Goal: Task Accomplishment & Management: Manage account settings

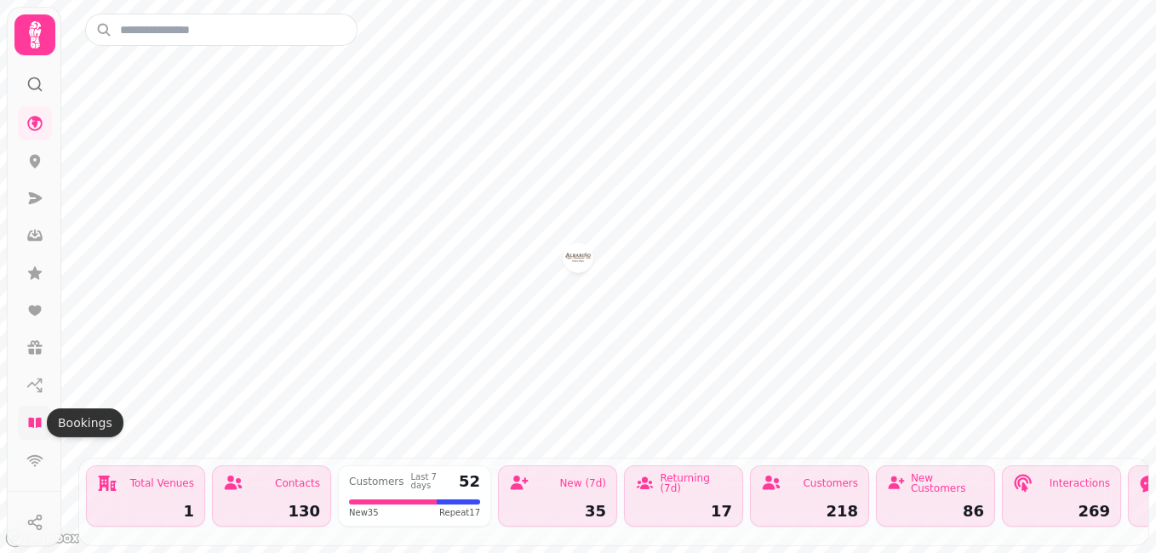
click at [36, 427] on icon at bounding box center [34, 423] width 13 height 10
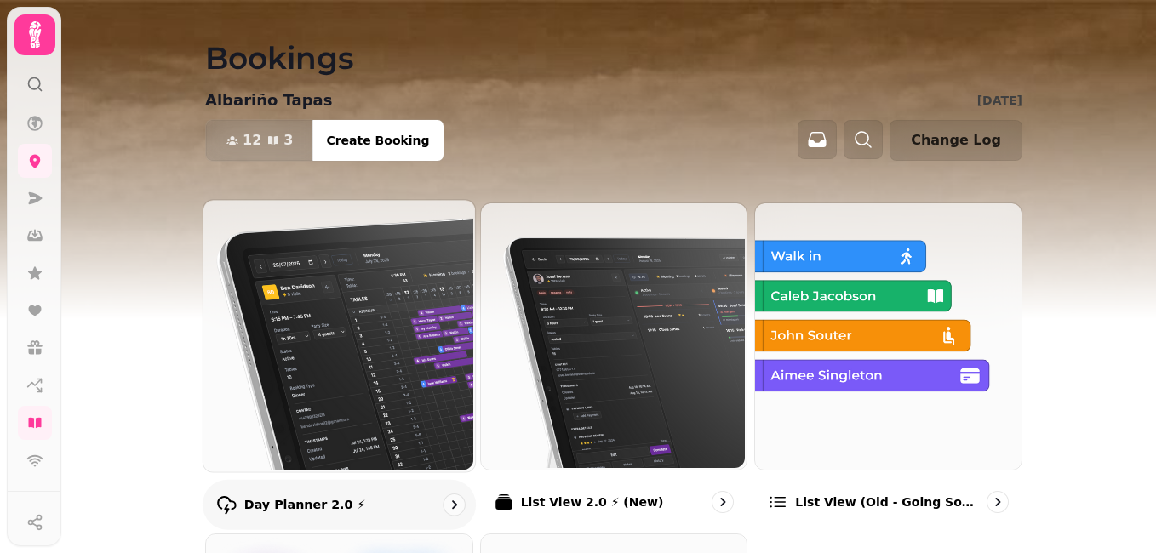
click at [323, 348] on img at bounding box center [338, 334] width 272 height 272
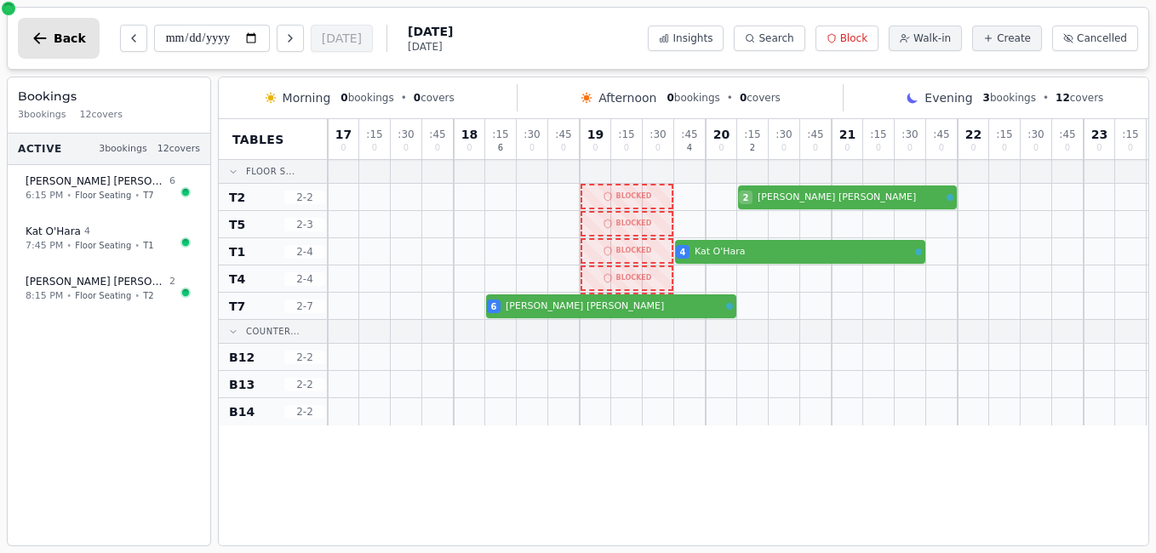
click at [39, 36] on icon "button" at bounding box center [39, 38] width 17 height 17
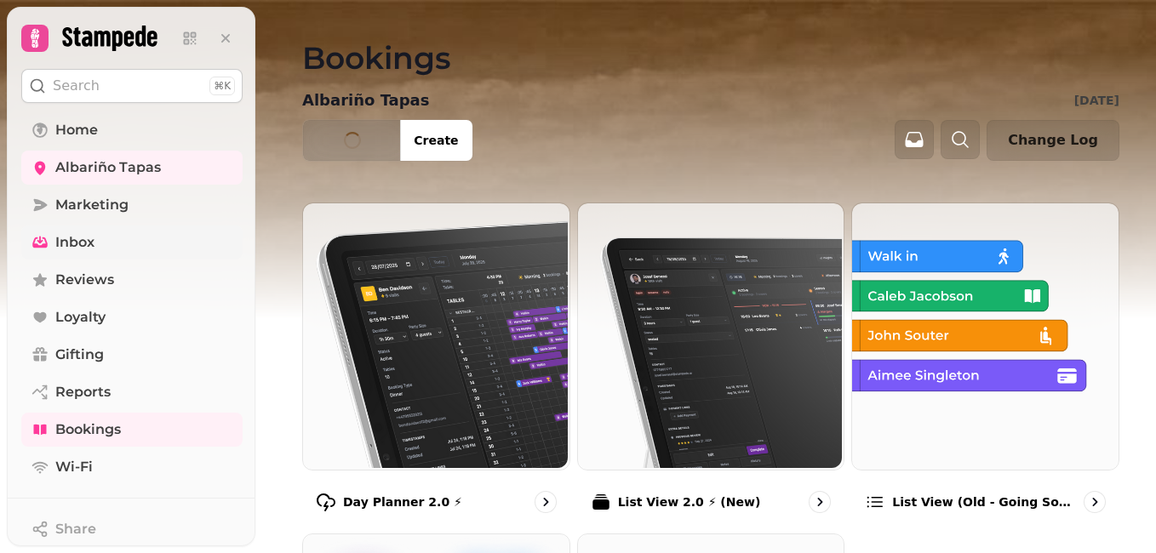
click at [55, 242] on span "Inbox" at bounding box center [74, 242] width 39 height 20
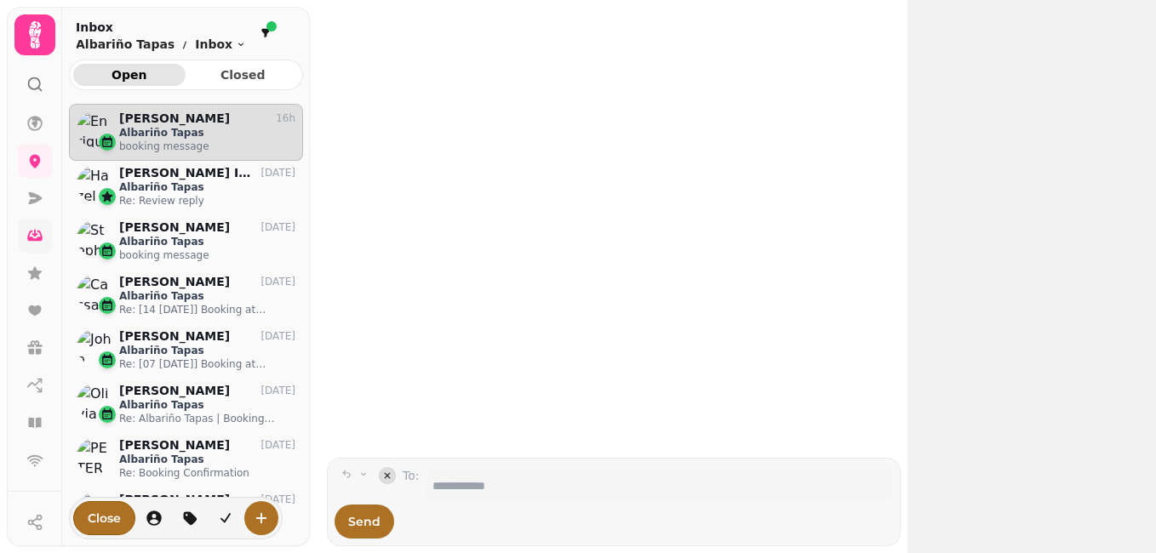
scroll to position [422, 221]
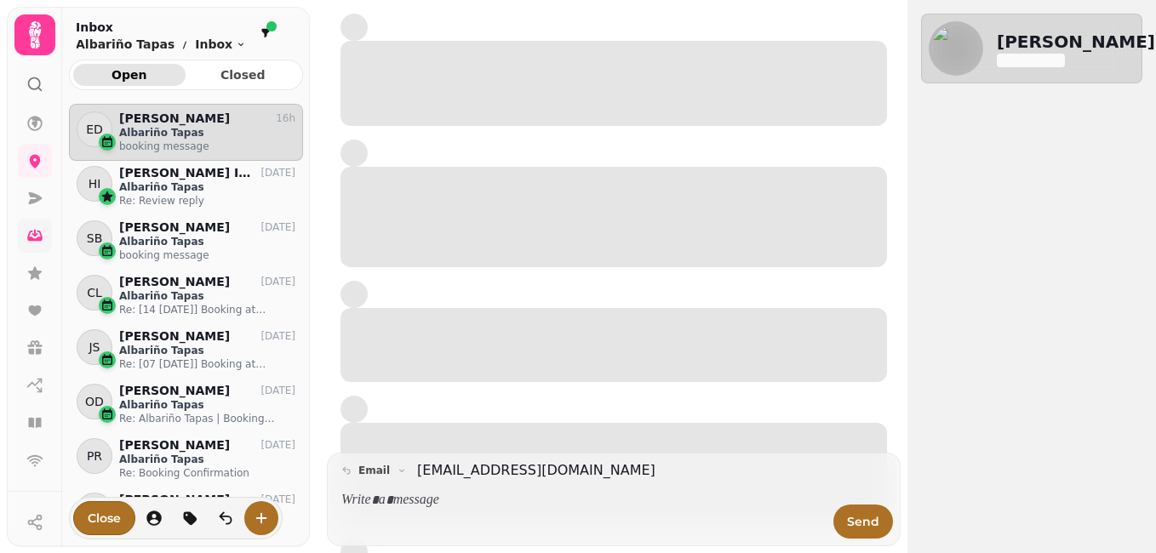
click at [182, 131] on p "Albariño Tapas" at bounding box center [207, 133] width 176 height 14
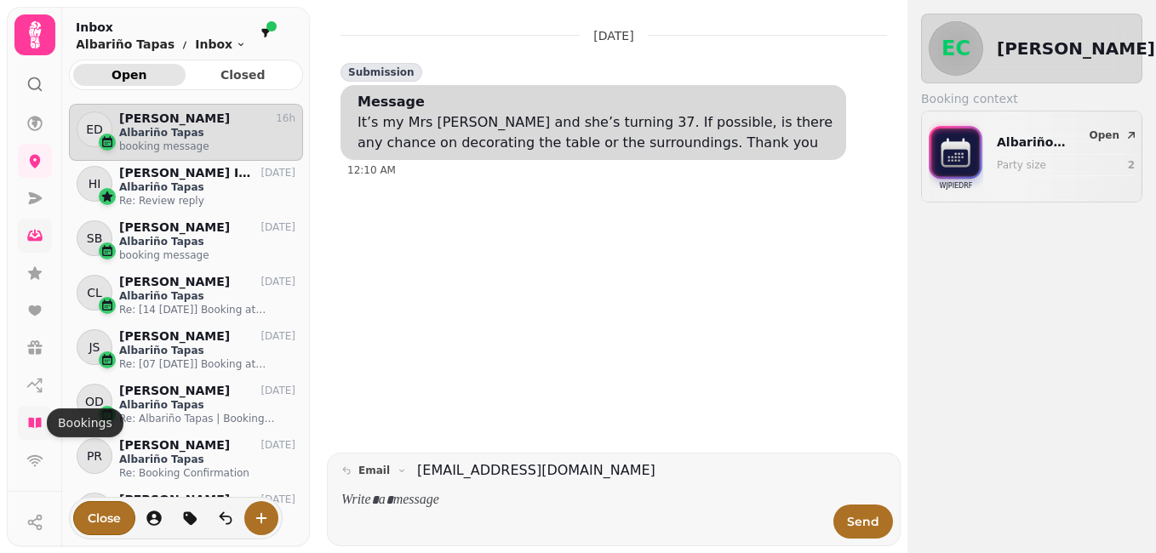
click at [37, 424] on icon at bounding box center [34, 423] width 13 height 10
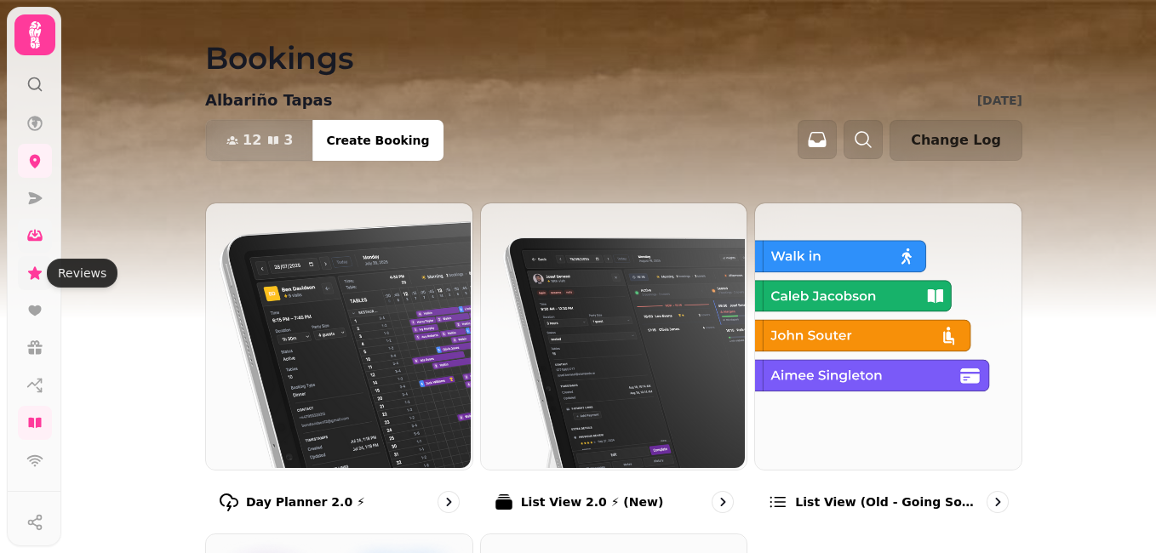
click at [38, 272] on icon at bounding box center [35, 272] width 14 height 13
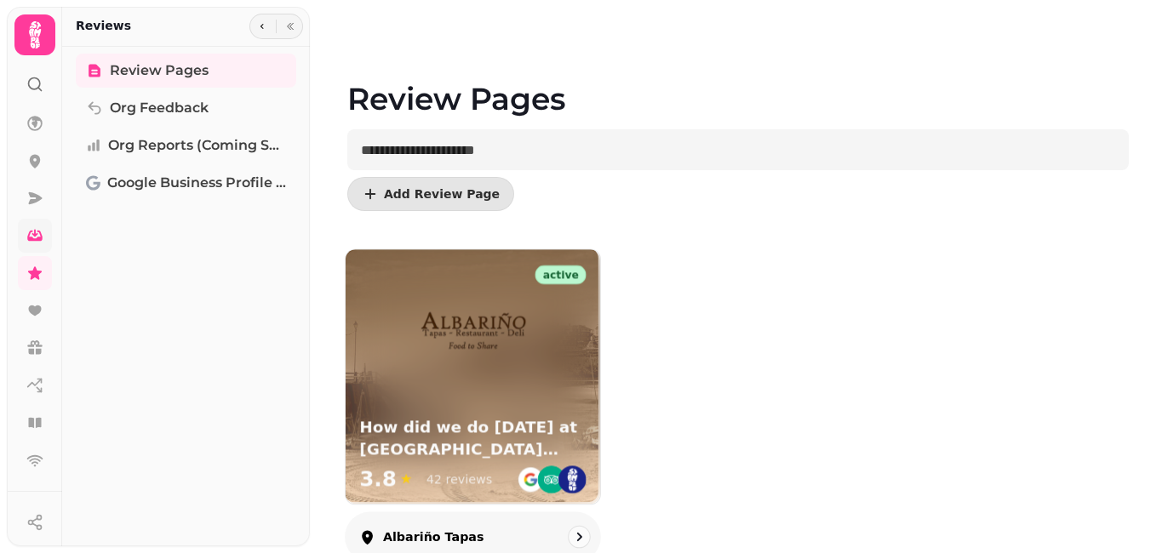
click at [458, 350] on img at bounding box center [473, 334] width 112 height 112
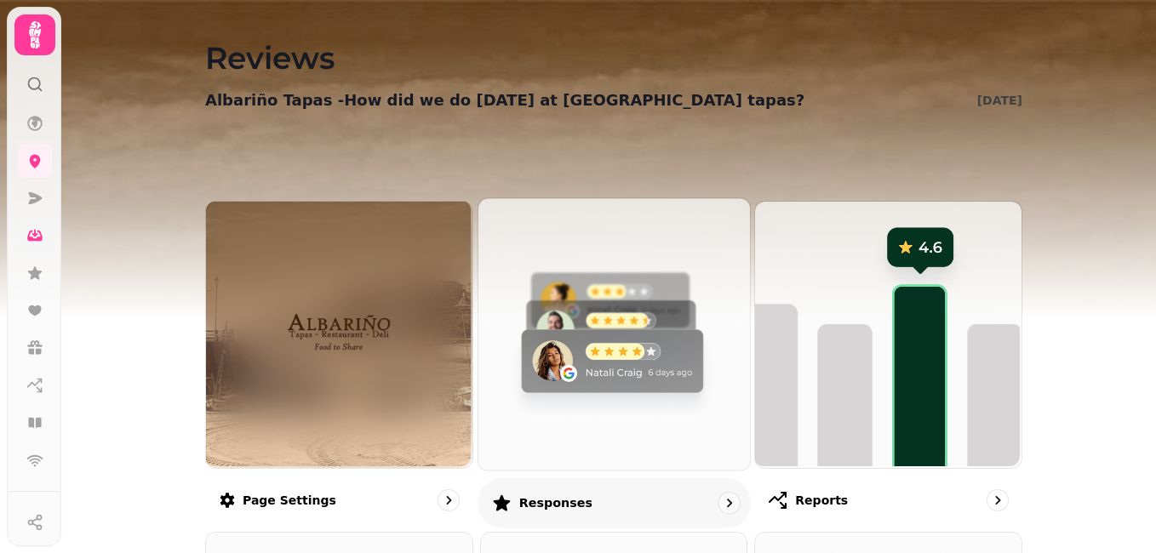
click at [561, 371] on img at bounding box center [612, 333] width 272 height 272
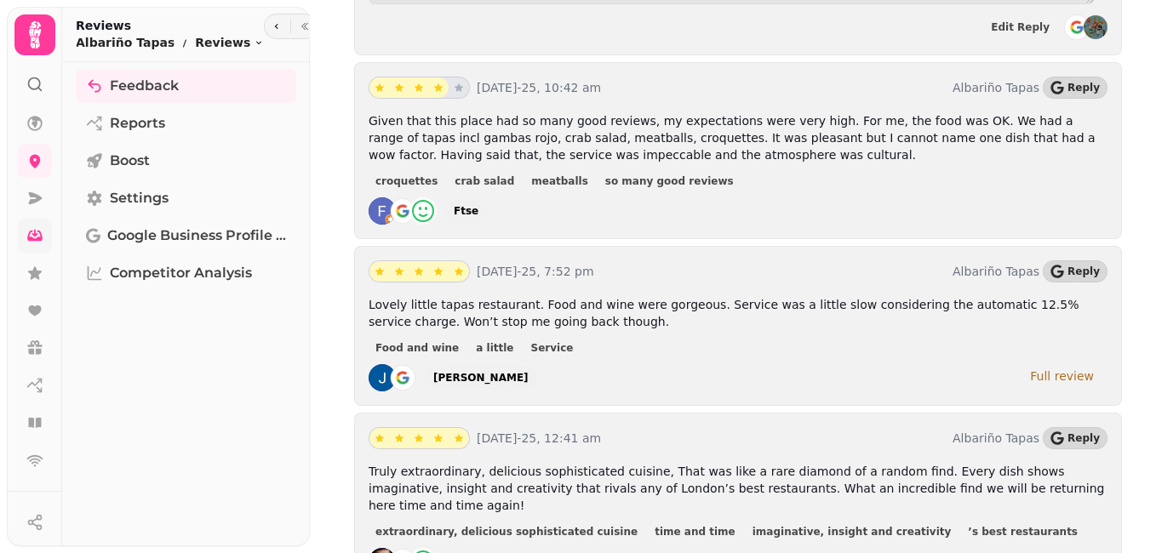
scroll to position [2181, 0]
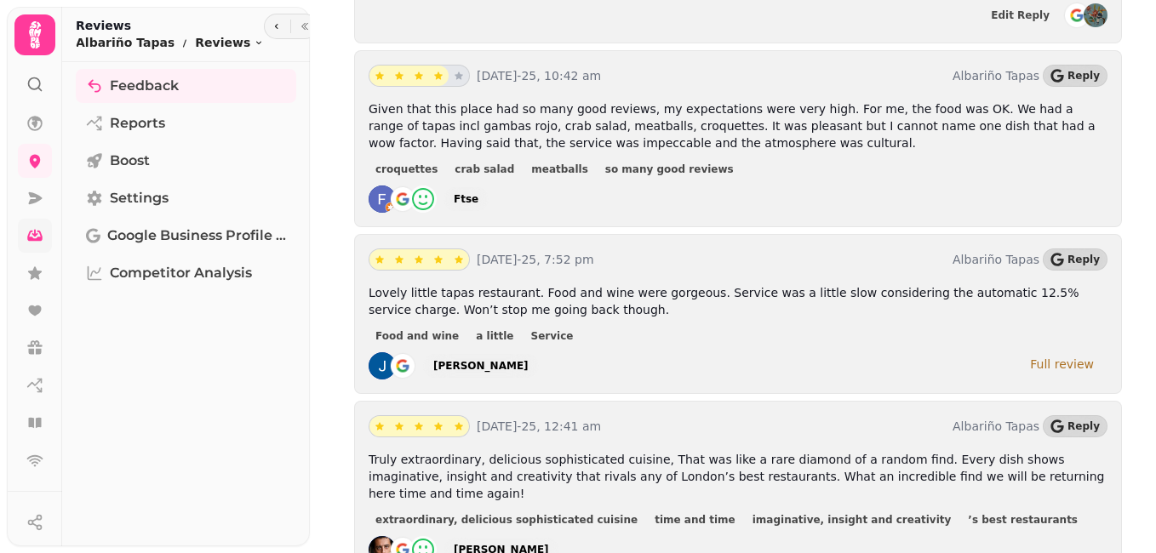
click at [1138, 552] on div "**********" at bounding box center [738, 554] width 836 height 5470
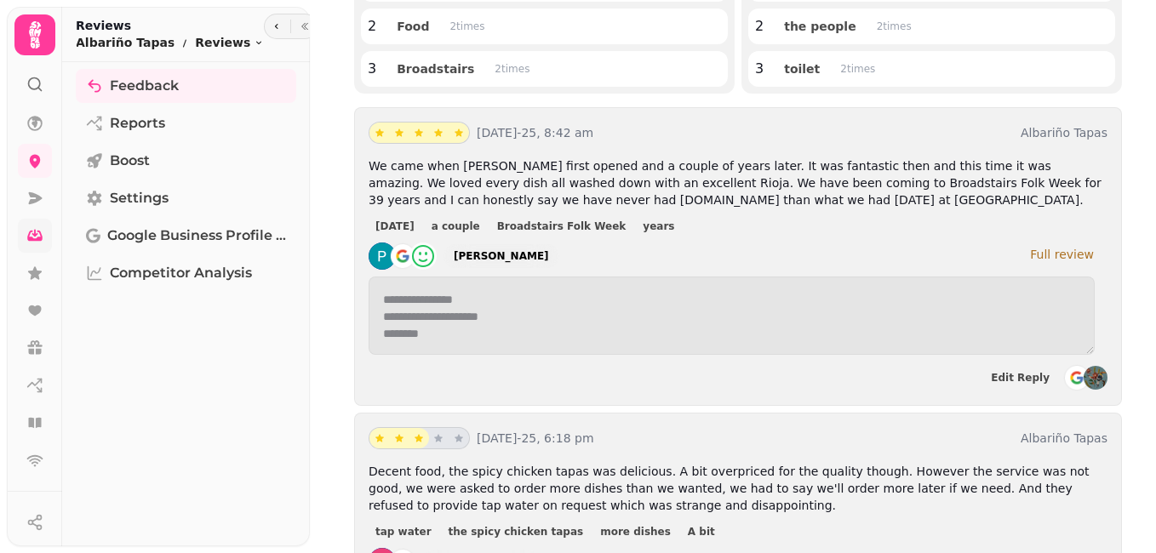
scroll to position [0, 0]
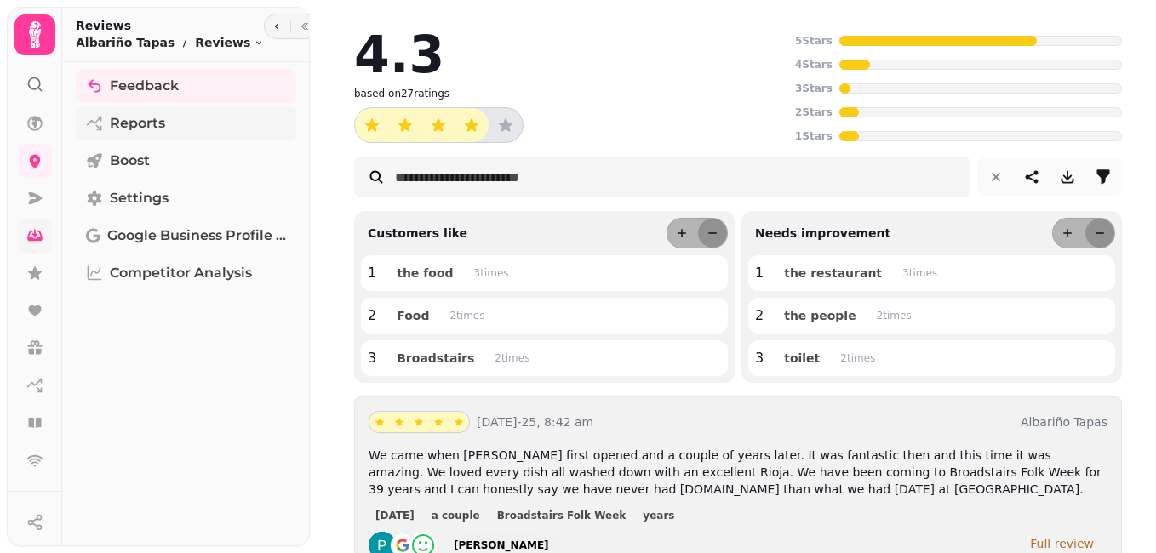
click at [181, 131] on link "Reports" at bounding box center [186, 123] width 220 height 34
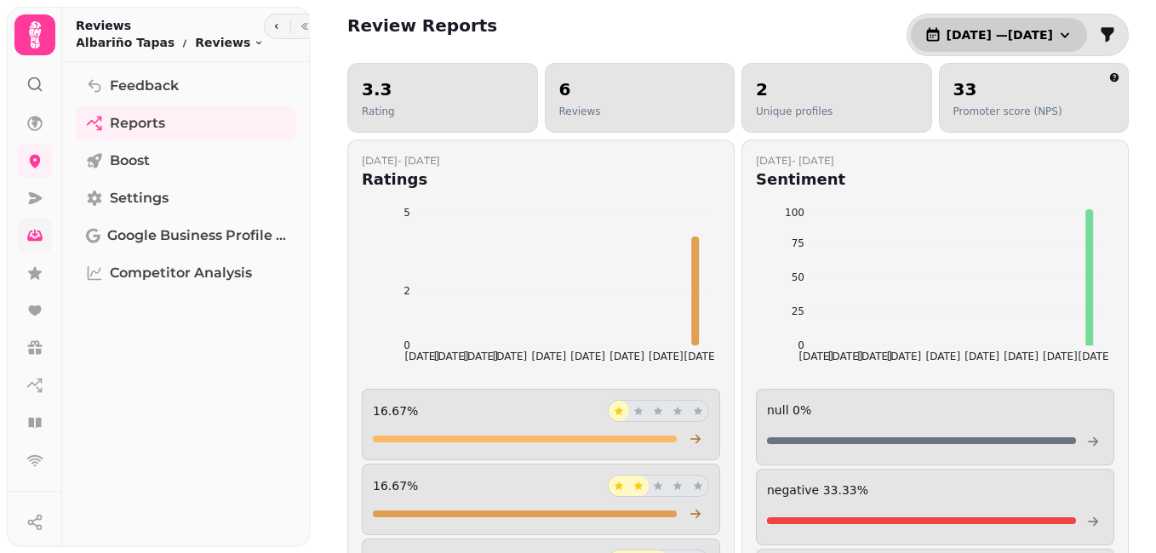
click at [1056, 31] on icon "button" at bounding box center [1064, 34] width 17 height 17
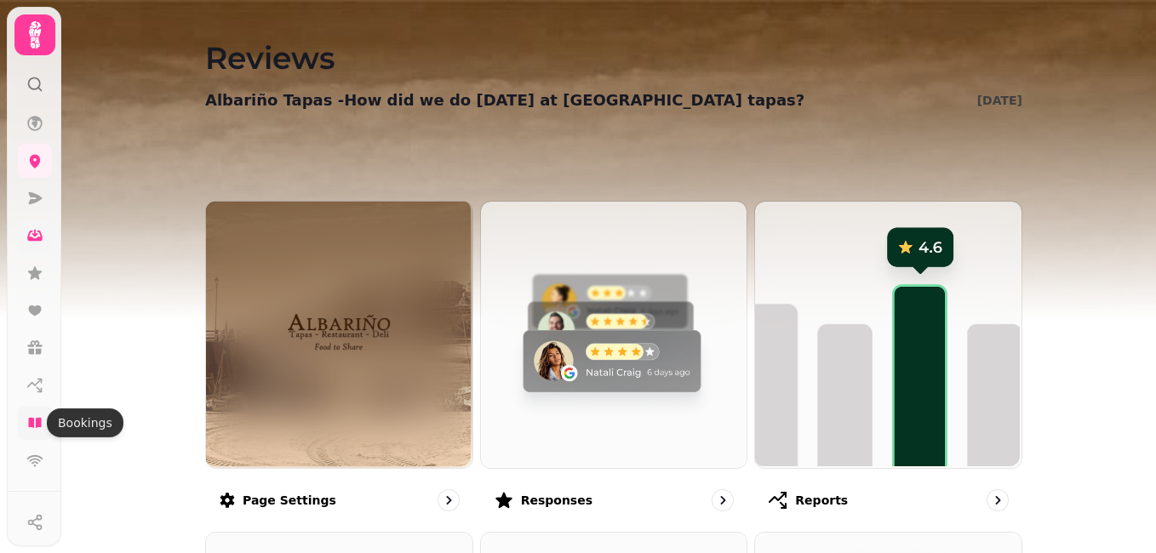
click at [28, 426] on icon at bounding box center [34, 423] width 17 height 17
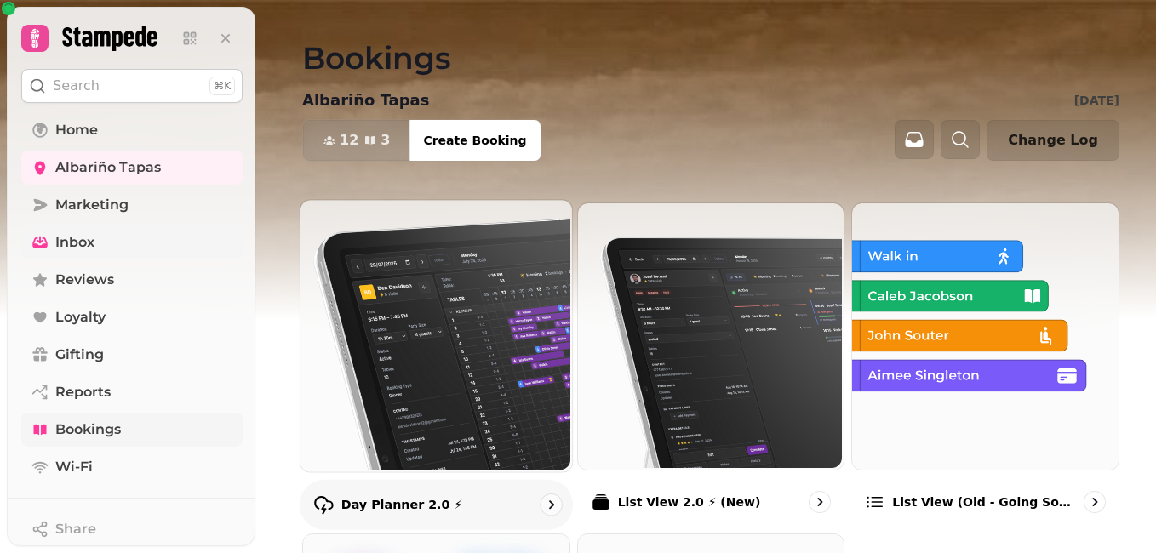
click at [410, 399] on img at bounding box center [435, 334] width 272 height 272
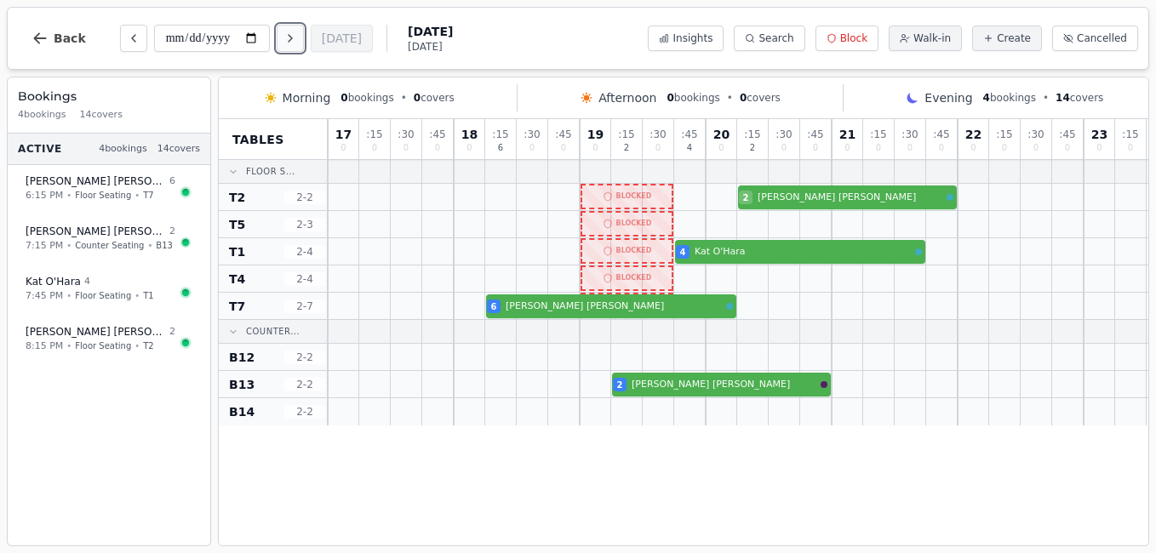
click at [300, 37] on button "Next day" at bounding box center [290, 38] width 27 height 27
type input "**********"
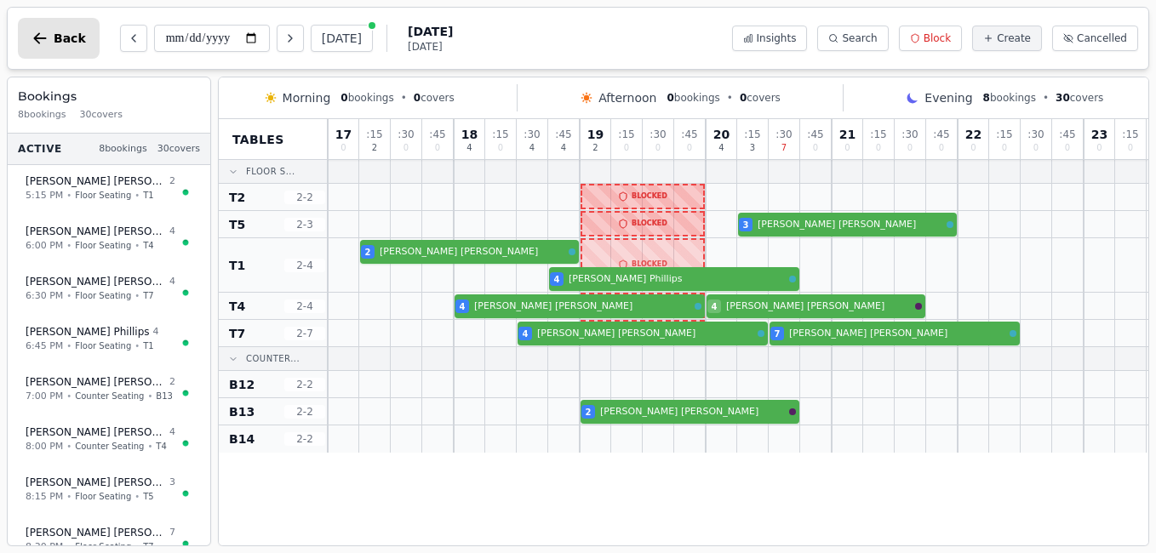
click at [60, 39] on span "Back" at bounding box center [70, 38] width 32 height 12
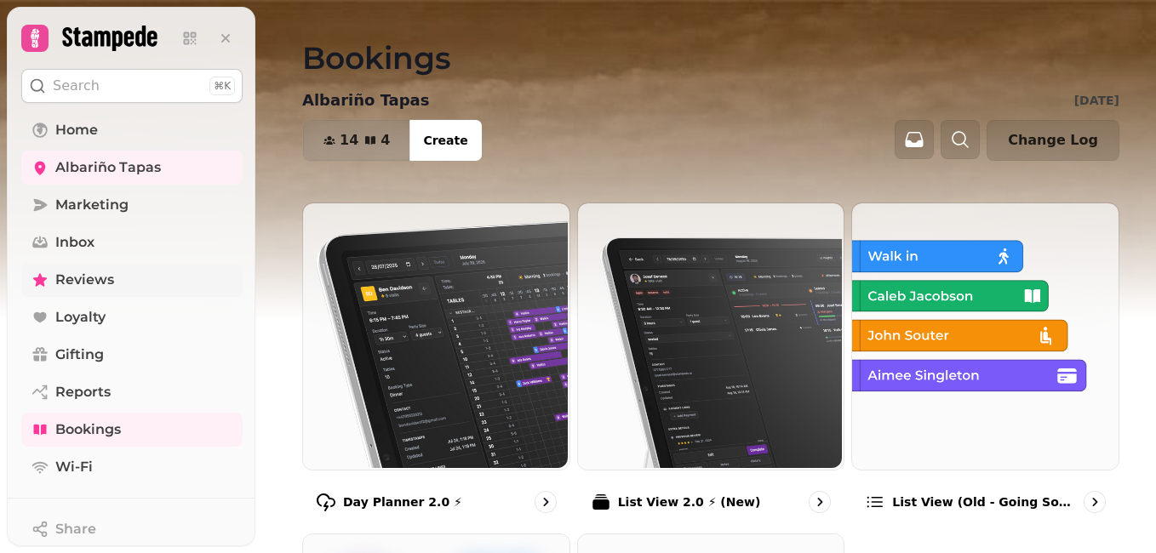
click at [102, 278] on span "Reviews" at bounding box center [84, 280] width 59 height 20
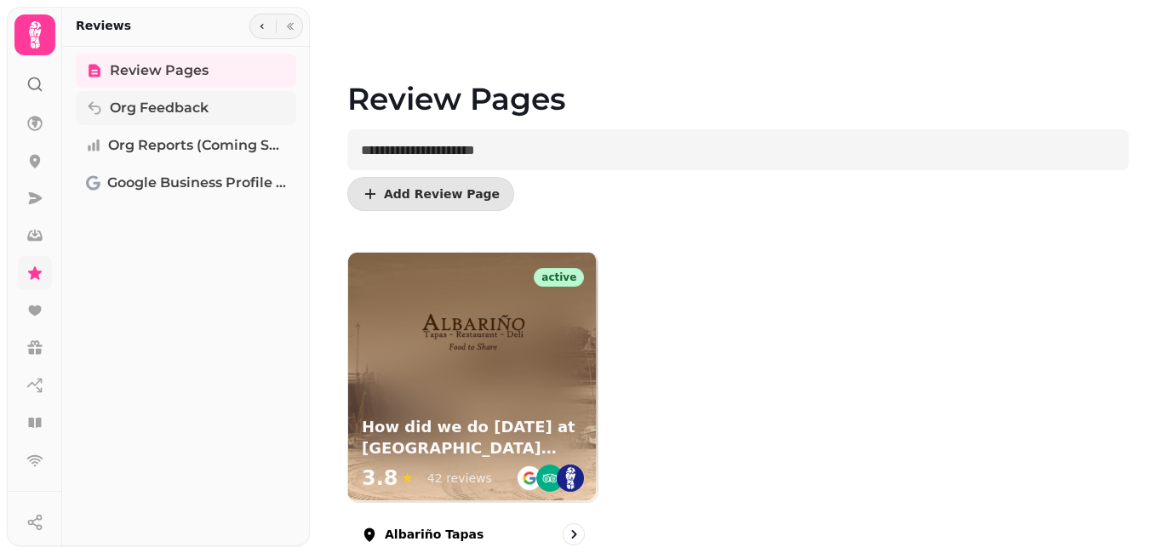
click at [175, 114] on span "Org Feedback" at bounding box center [159, 108] width 99 height 20
click at [31, 130] on icon at bounding box center [34, 123] width 17 height 17
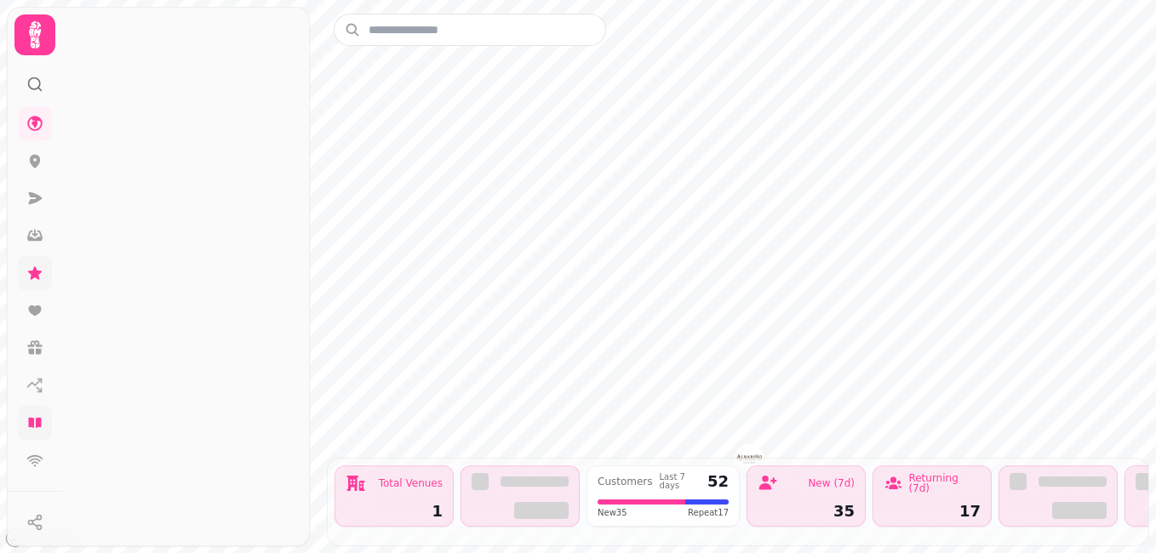
click at [35, 428] on icon at bounding box center [34, 423] width 17 height 17
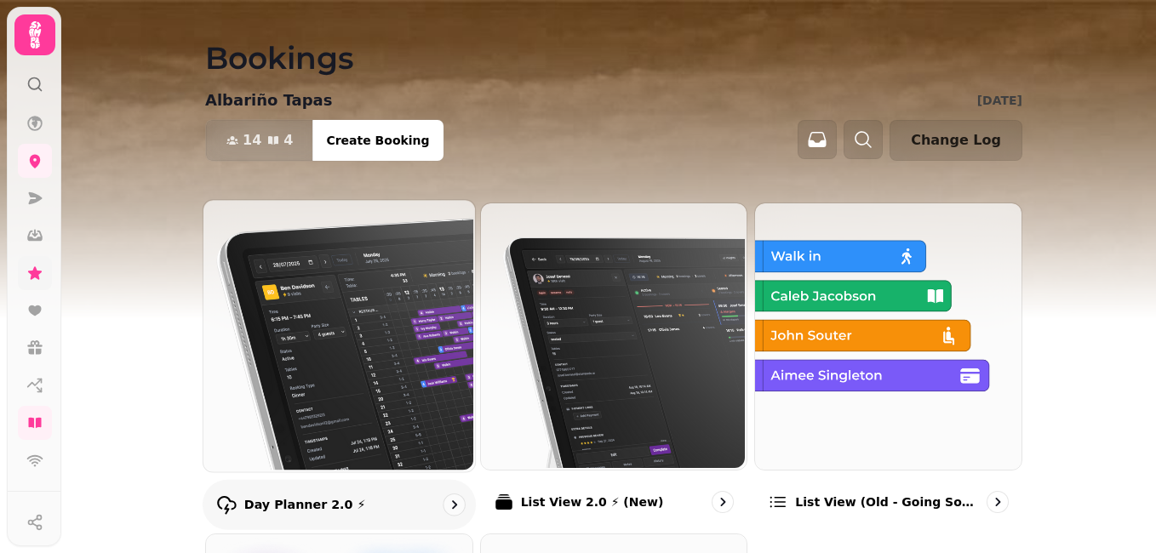
click at [346, 323] on img at bounding box center [338, 334] width 272 height 272
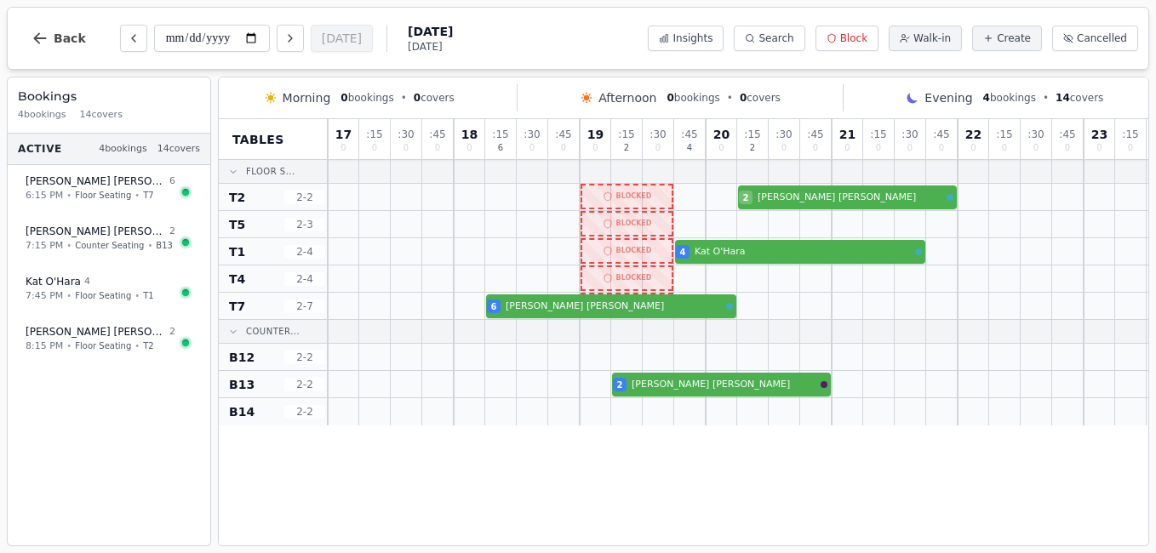
click at [123, 405] on div "Active 4 bookings 14 covers [PERSON_NAME] 6 6:15 PM • Floor Seating • T7 [PERSO…" at bounding box center [109, 340] width 203 height 413
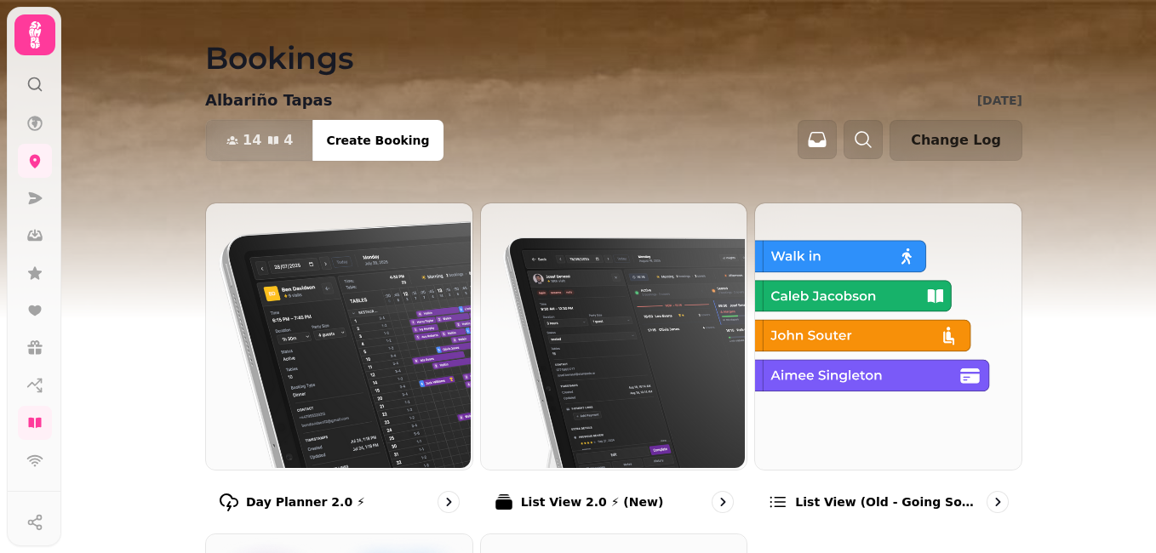
click at [31, 37] on icon at bounding box center [35, 34] width 12 height 27
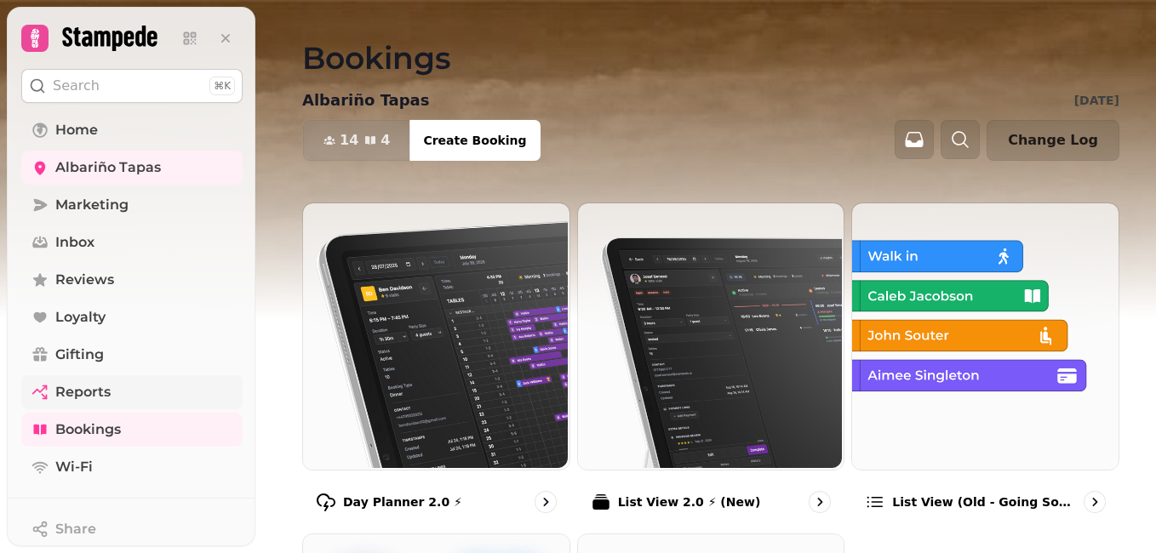
click at [83, 396] on span "Reports" at bounding box center [82, 392] width 55 height 20
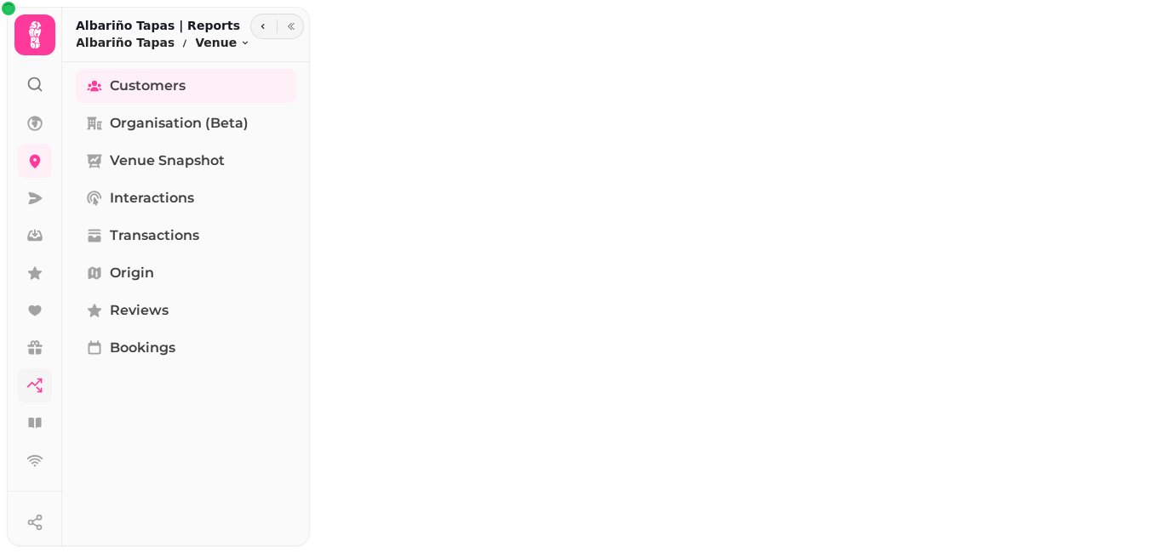
select select "**"
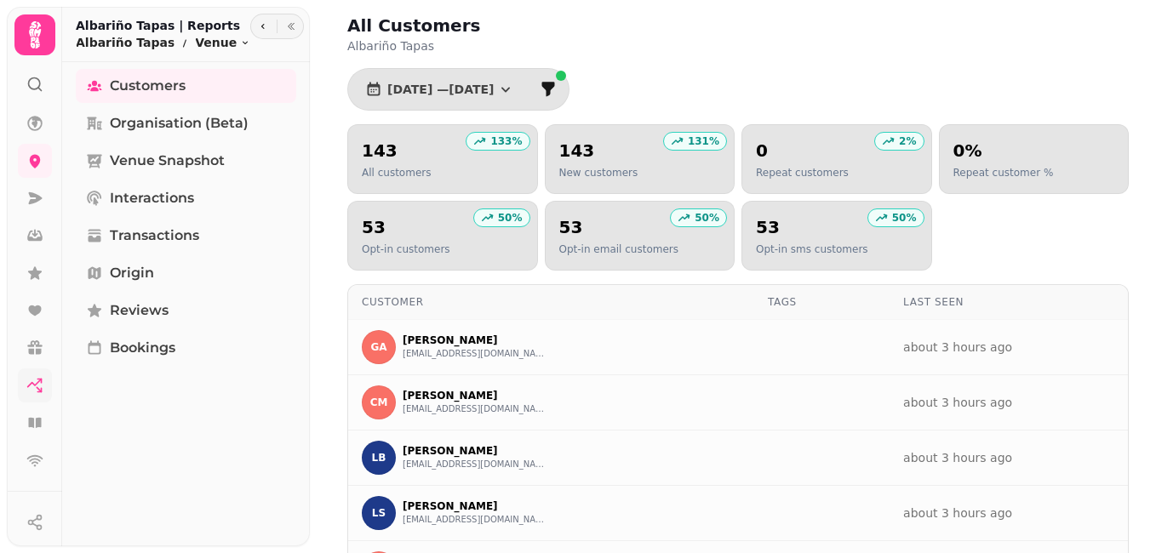
click at [40, 35] on icon at bounding box center [35, 35] width 34 height 34
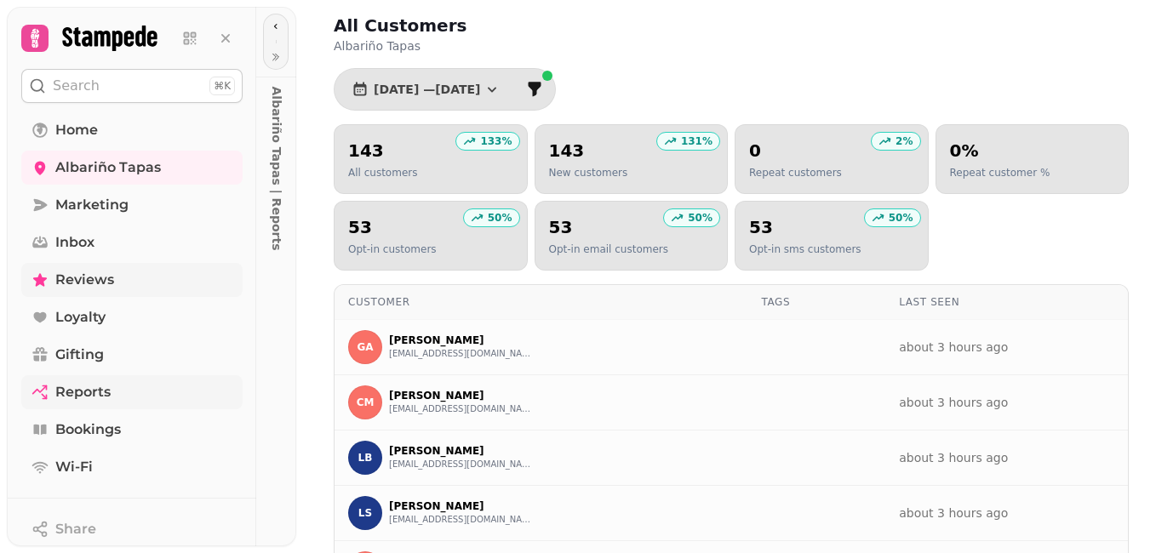
click at [85, 282] on span "Reviews" at bounding box center [84, 280] width 59 height 20
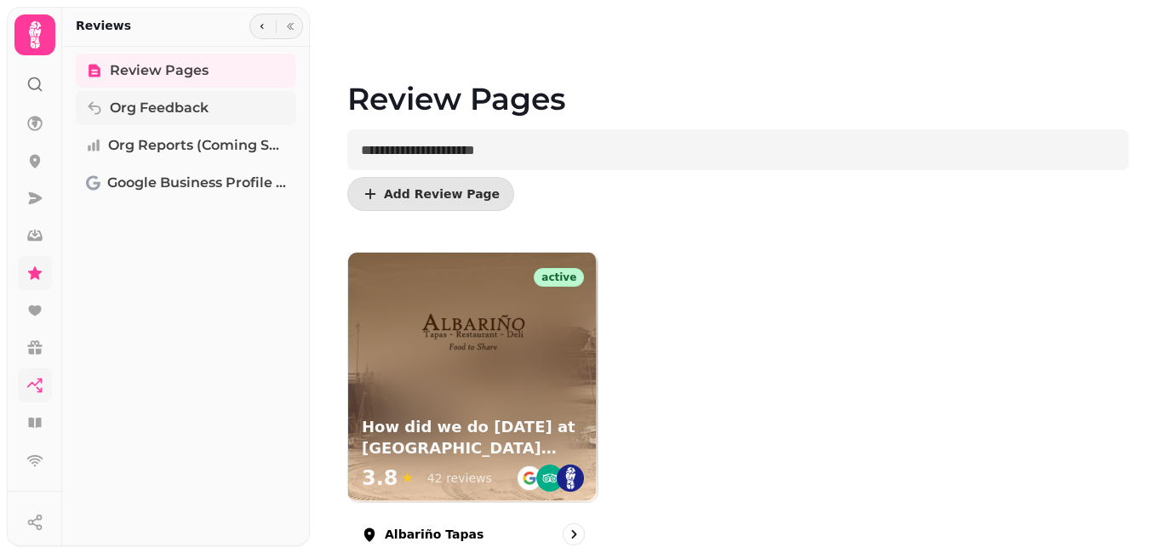
click at [163, 106] on span "Org Feedback" at bounding box center [159, 108] width 99 height 20
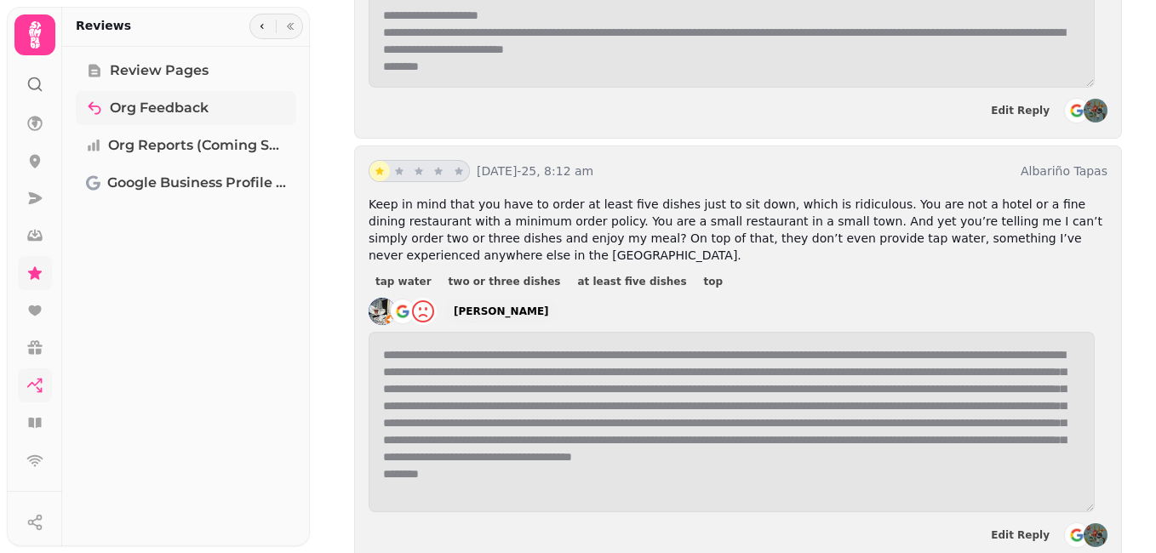
scroll to position [934, 0]
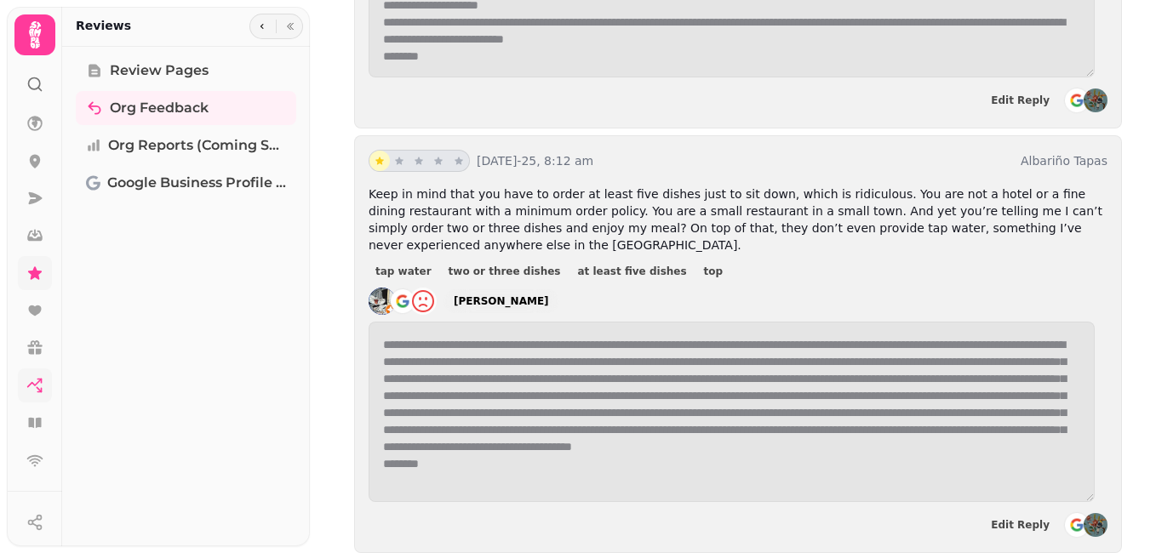
click at [27, 41] on icon at bounding box center [35, 35] width 34 height 34
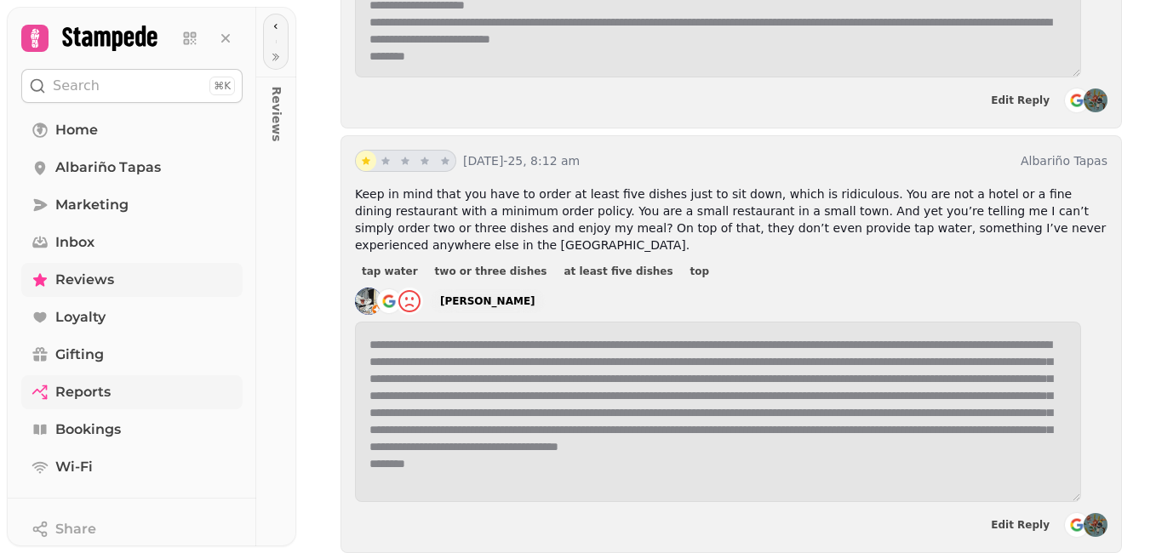
scroll to position [919, 0]
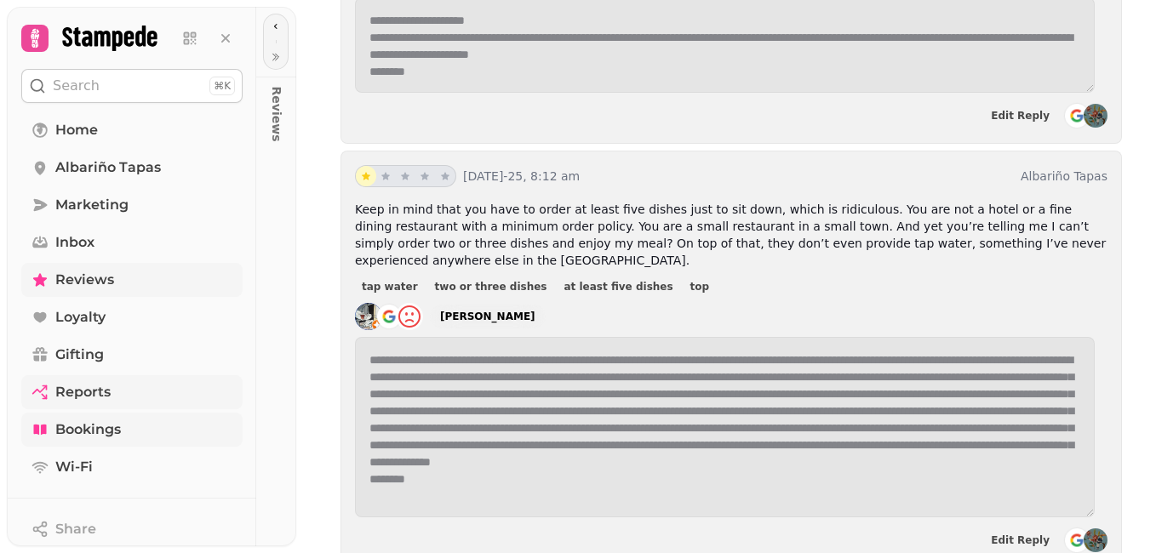
click at [36, 430] on icon at bounding box center [39, 430] width 13 height 10
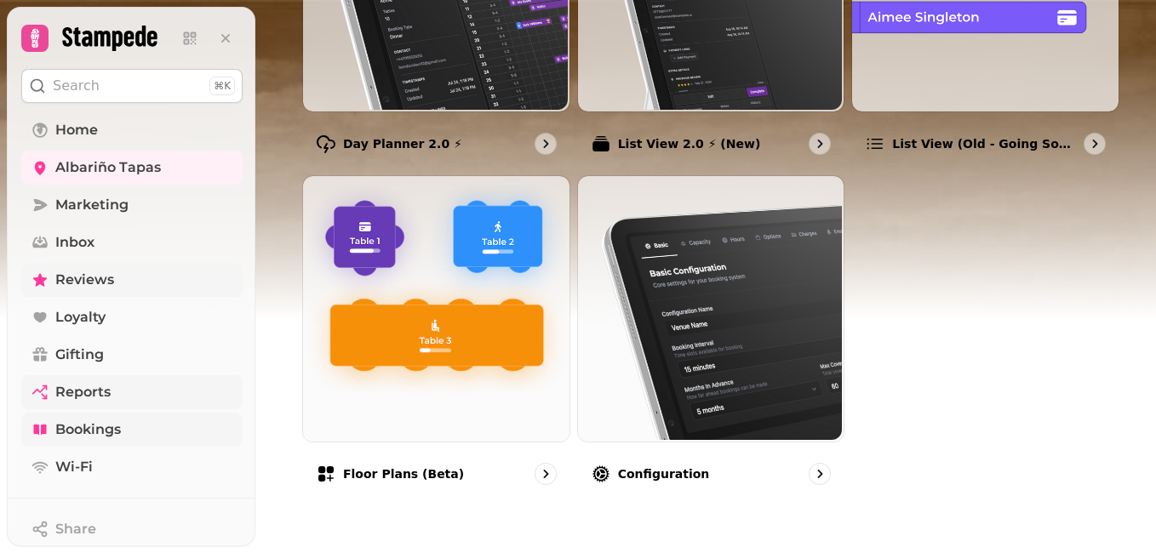
scroll to position [335, 0]
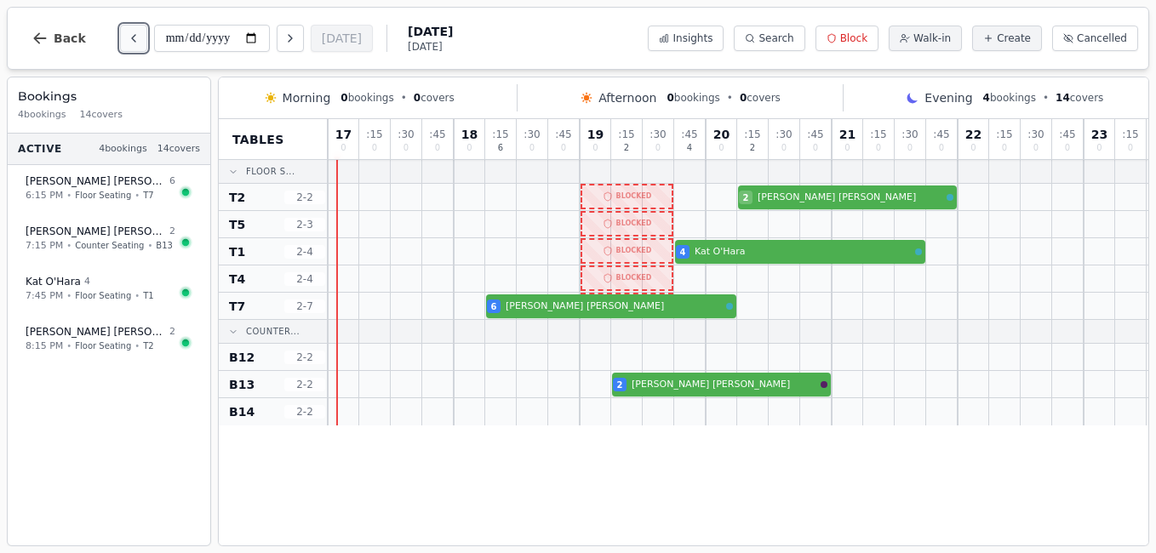
click at [135, 44] on button "Previous day" at bounding box center [133, 38] width 27 height 27
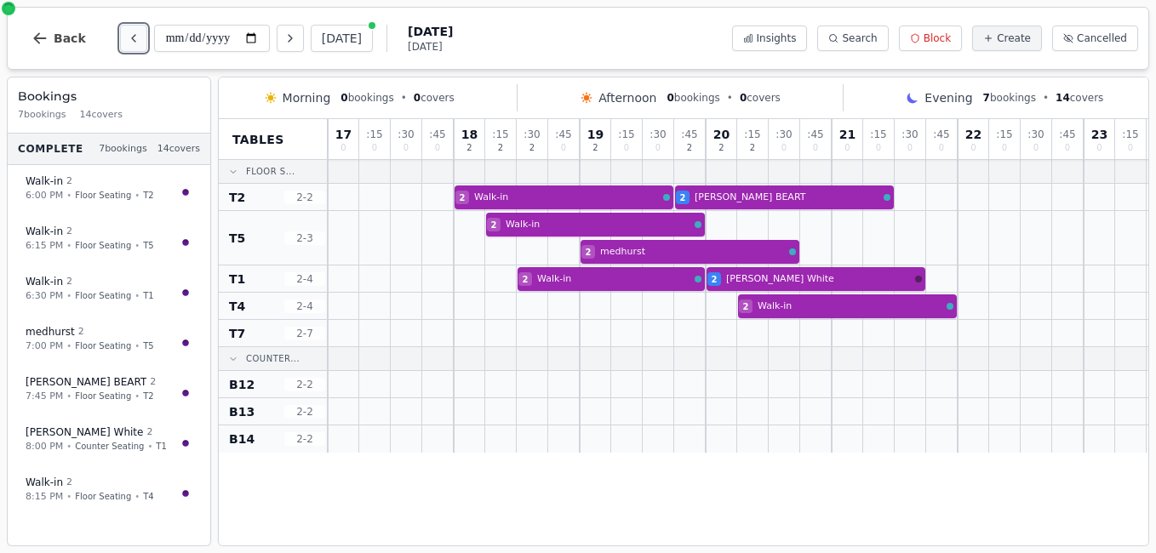
click at [135, 44] on button "Previous day" at bounding box center [133, 38] width 27 height 27
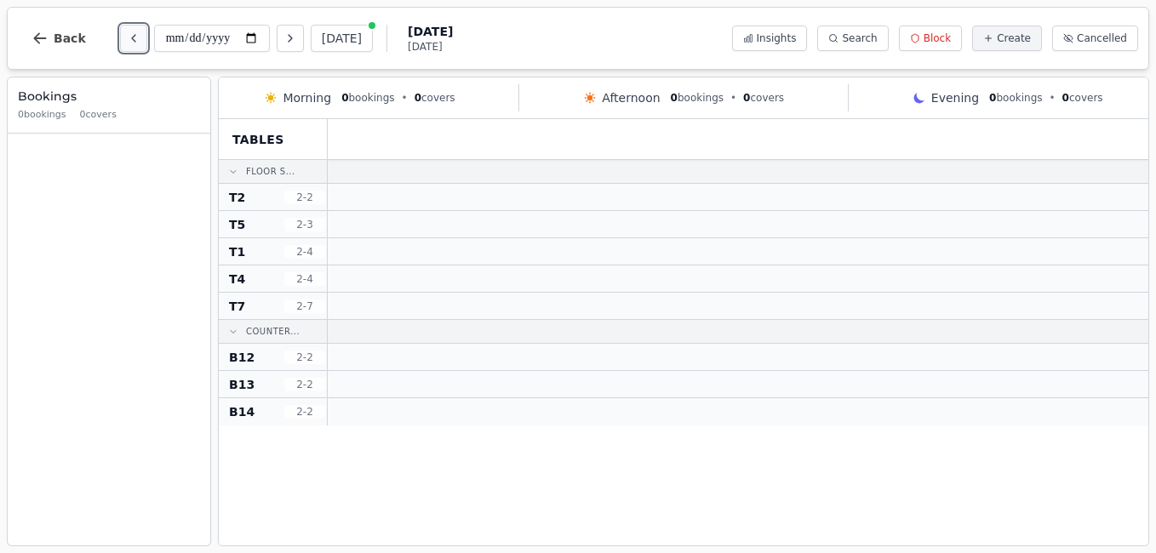
click at [135, 44] on button "Previous day" at bounding box center [133, 38] width 27 height 27
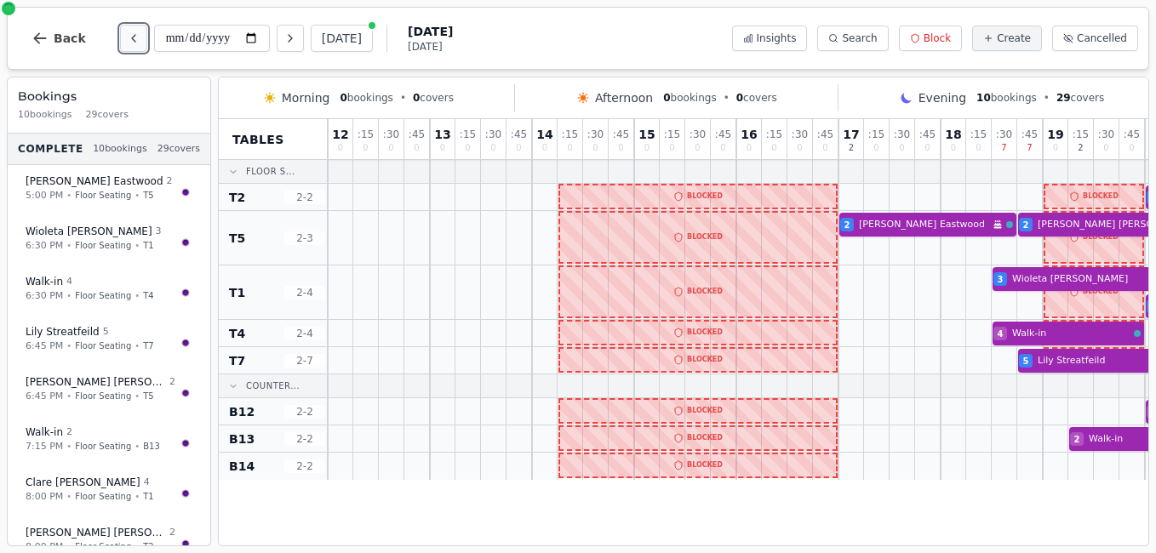
click at [135, 44] on button "Previous day" at bounding box center [133, 38] width 27 height 27
type input "**********"
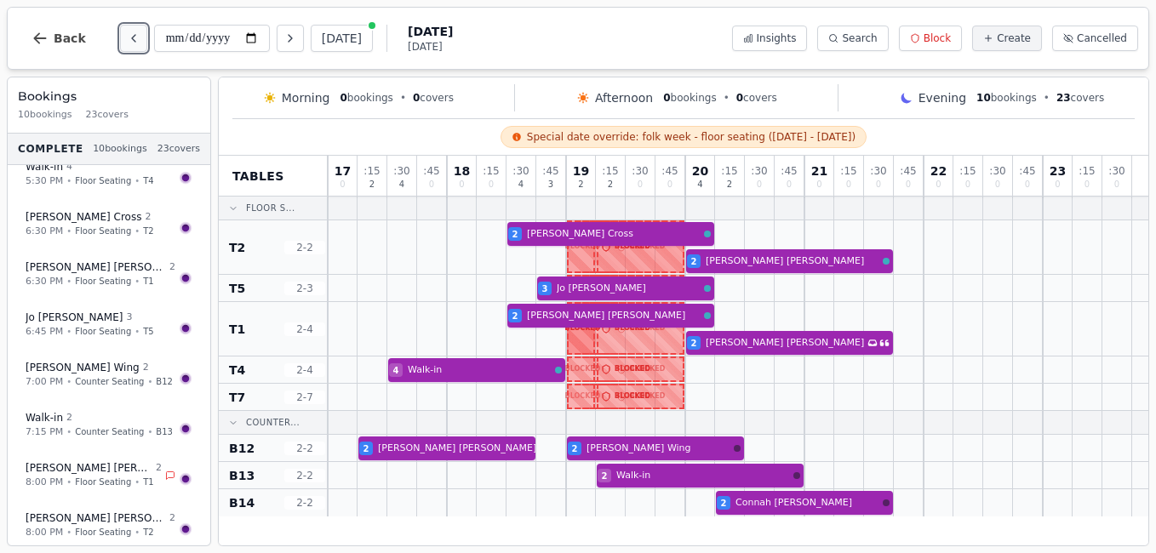
scroll to position [119, 0]
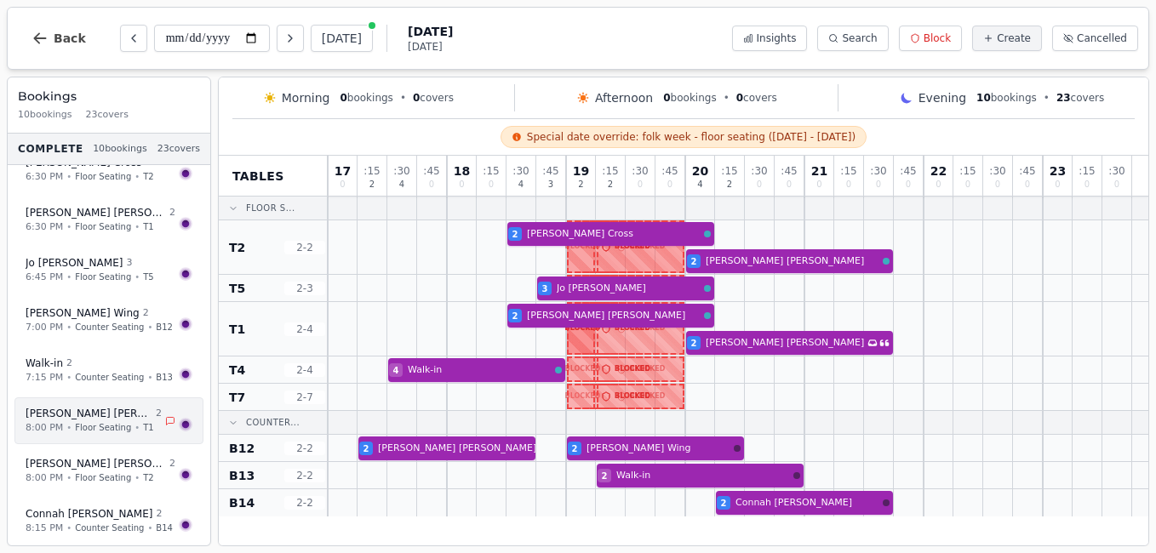
click at [82, 431] on span "Floor Seating" at bounding box center [103, 427] width 56 height 13
select select "****"
select select "*"
select select "********"
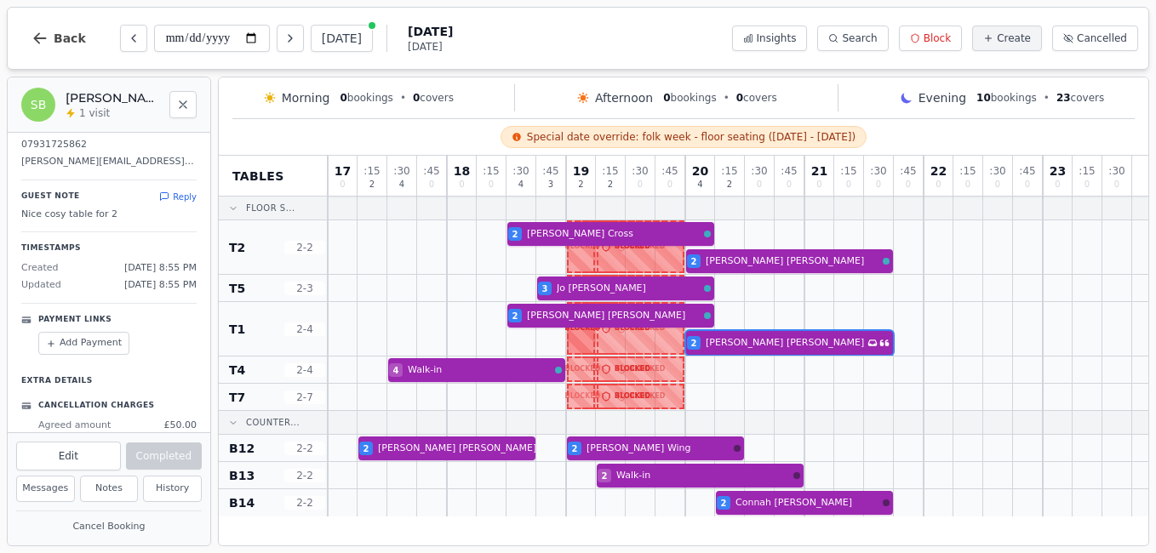
scroll to position [270, 0]
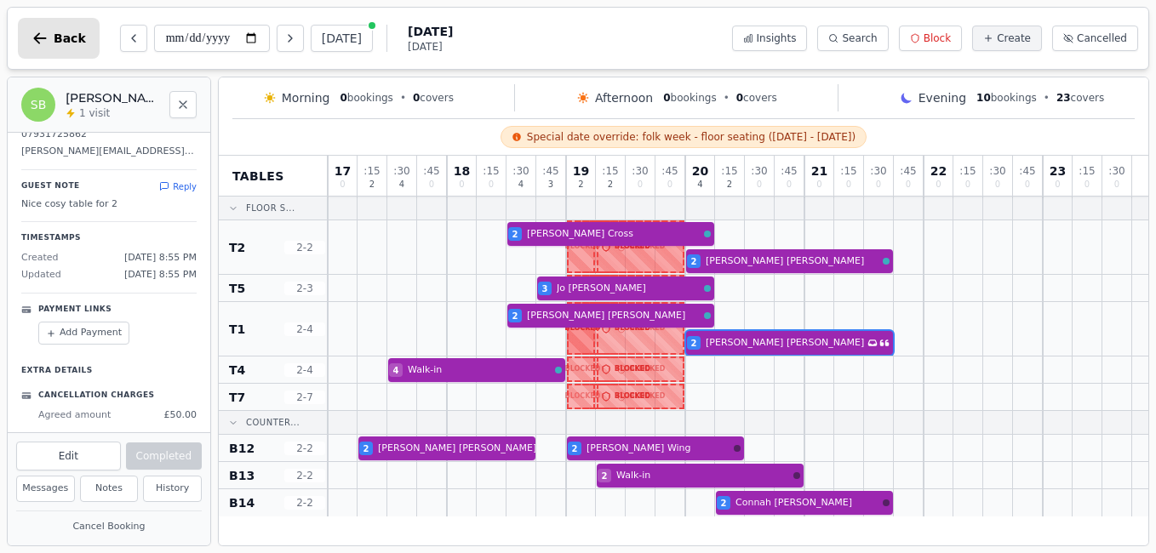
click at [71, 32] on span "Back" at bounding box center [70, 38] width 32 height 12
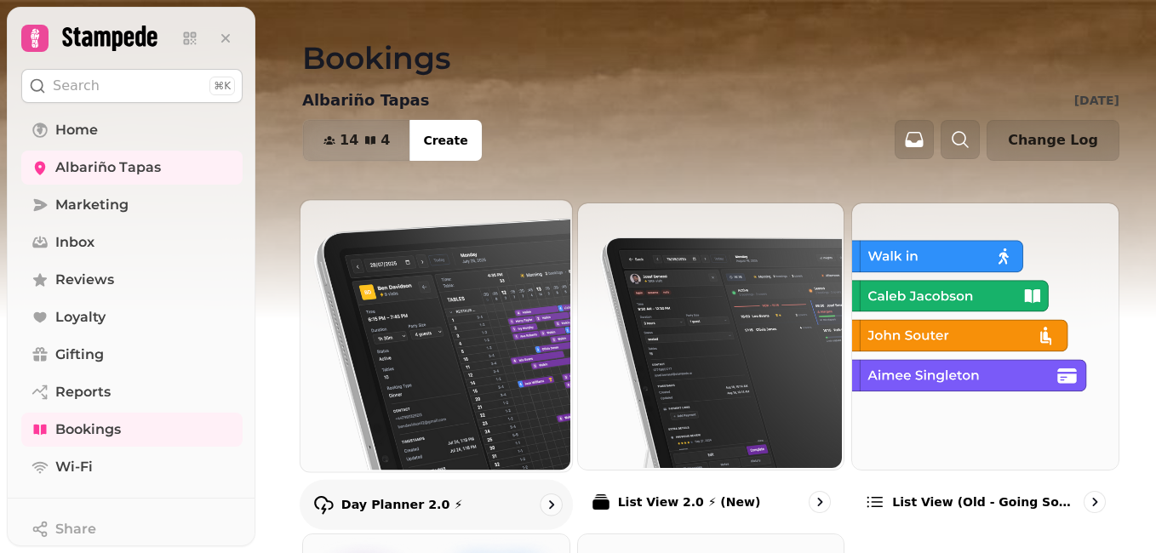
click at [468, 403] on img at bounding box center [435, 334] width 272 height 272
